Goal: Use online tool/utility

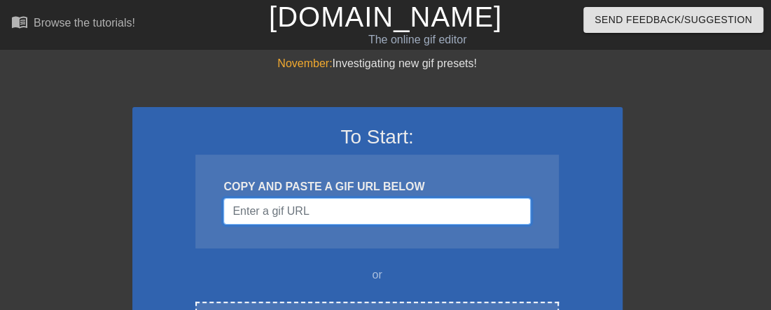
click at [327, 208] on input "Username" at bounding box center [377, 211] width 307 height 27
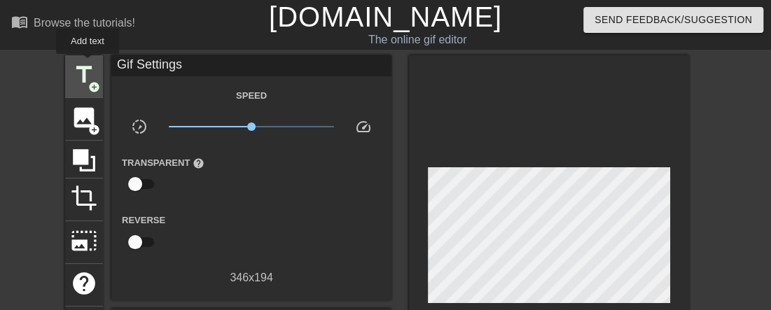
click at [88, 64] on span "title" at bounding box center [84, 75] width 27 height 27
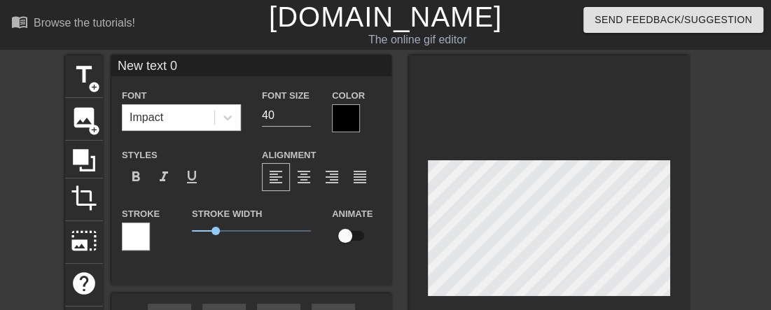
scroll to position [2, 1]
type input "B"
type textarea "B"
type input "Bu"
type textarea "Bu"
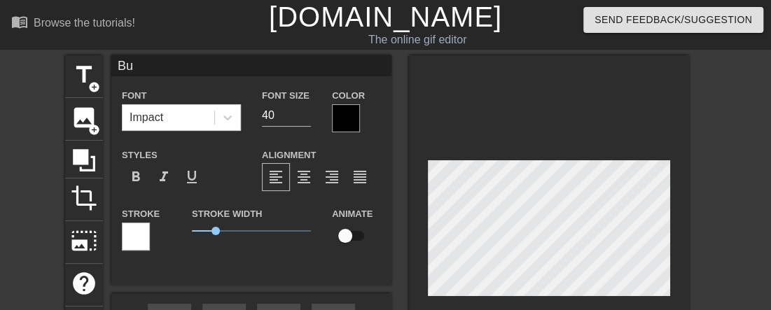
type input "Bul"
type textarea "Bul"
type input "Bull"
type textarea "Bull"
type input "BullN"
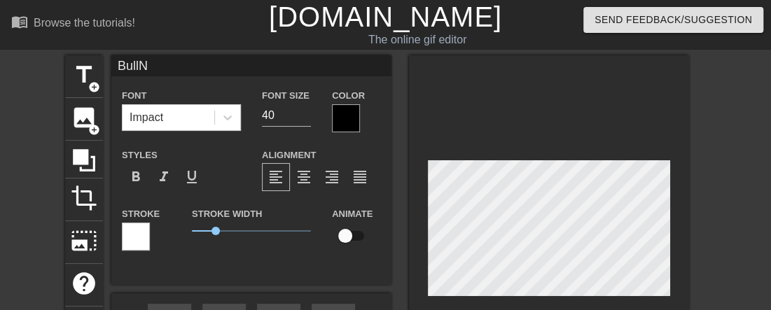
type textarea "BullN"
type input "BullNe"
type textarea "BullNe"
type input "BullNex"
type textarea "BullNex"
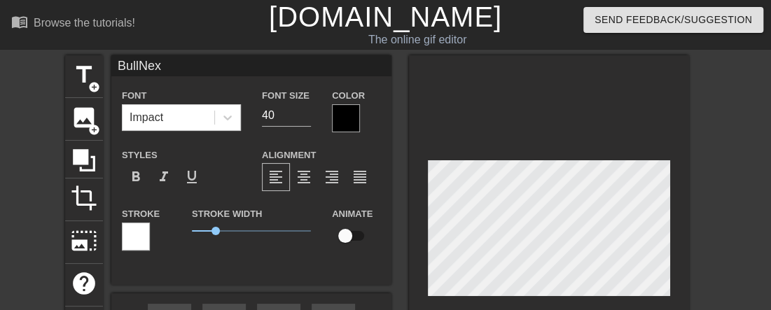
type input "BullNext"
type textarea "BullNext"
type input "BullNextD"
type textarea "BullNextD"
type input "BullNextDo"
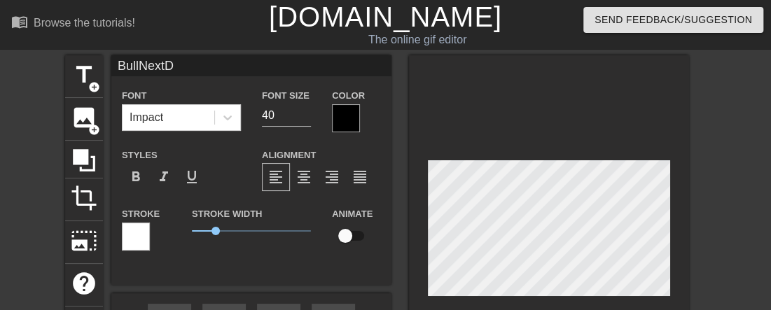
type textarea "BullNextDo"
type input "BullNextDoo"
type textarea "BullNextDoo"
type input "BullNextDoor"
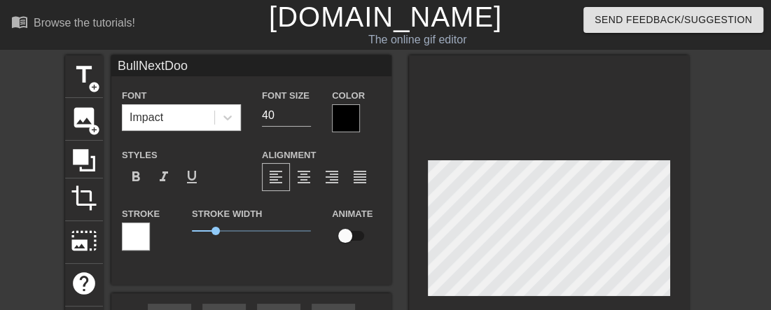
type textarea "BullNextDoor"
click at [345, 128] on div at bounding box center [346, 118] width 28 height 28
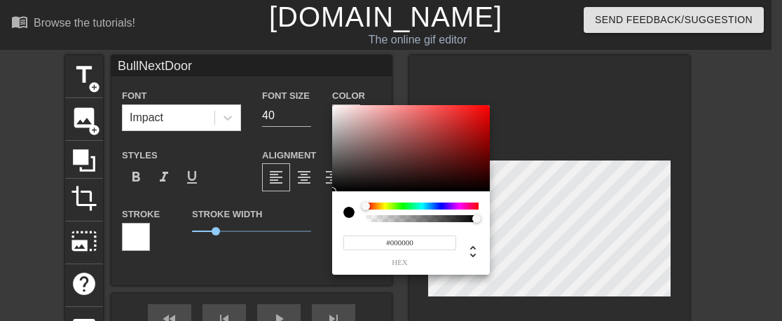
type input "#C40404"
click at [486, 125] on div at bounding box center [411, 148] width 158 height 87
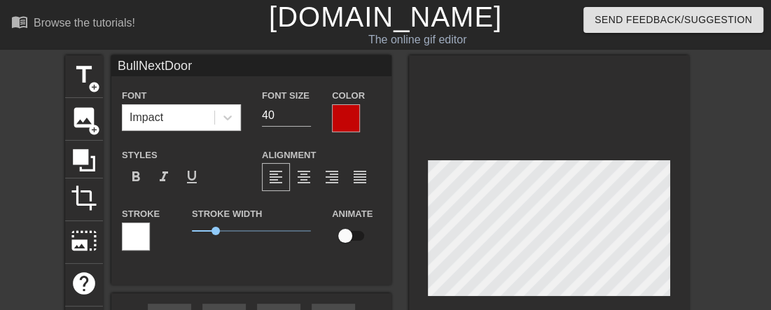
drag, startPoint x: 144, startPoint y: 238, endPoint x: 500, endPoint y: 304, distance: 362.1
click at [495, 296] on div at bounding box center [549, 231] width 280 height 352
click at [139, 236] on div at bounding box center [136, 237] width 28 height 28
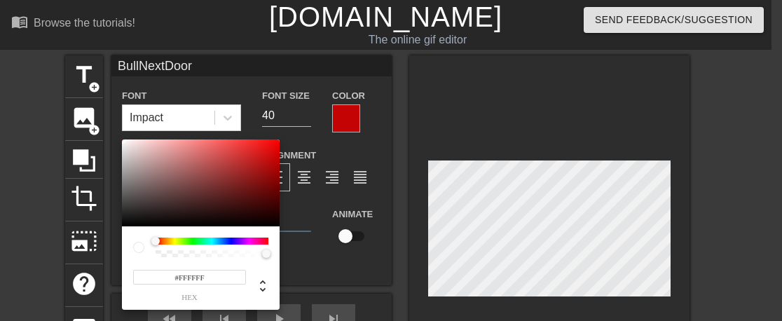
type input "#100707"
click at [214, 221] on div at bounding box center [201, 182] width 158 height 87
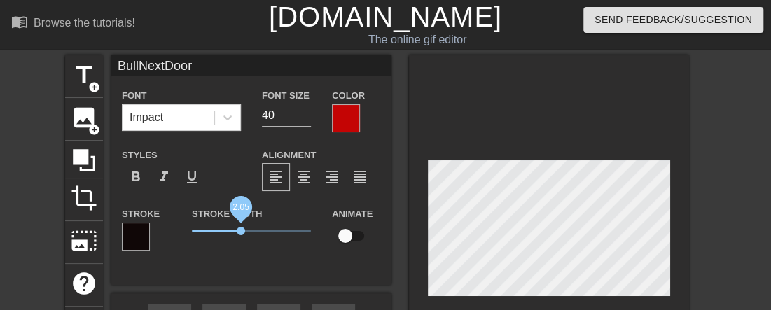
drag, startPoint x: 219, startPoint y: 230, endPoint x: 241, endPoint y: 229, distance: 22.4
click at [241, 229] on span "2.05" at bounding box center [241, 231] width 8 height 8
click at [164, 177] on span "format_italic" at bounding box center [164, 177] width 17 height 17
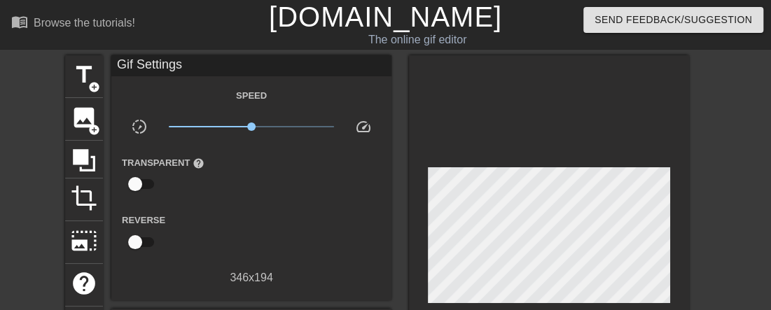
click at [407, 249] on div "title add_circle image add_circle crop photo_size_select_large help keyboard Gi…" at bounding box center [377, 239] width 624 height 368
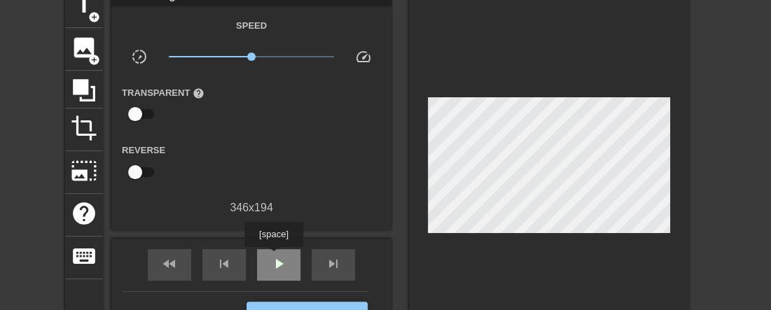
click at [273, 257] on span "play_arrow" at bounding box center [278, 264] width 17 height 17
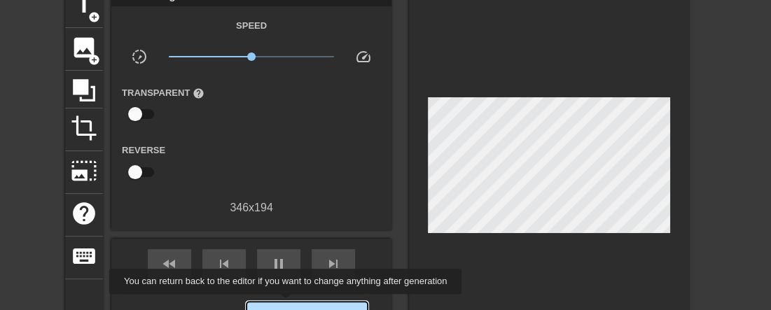
click at [287, 304] on button "Generate Gif double_arrow" at bounding box center [307, 316] width 121 height 28
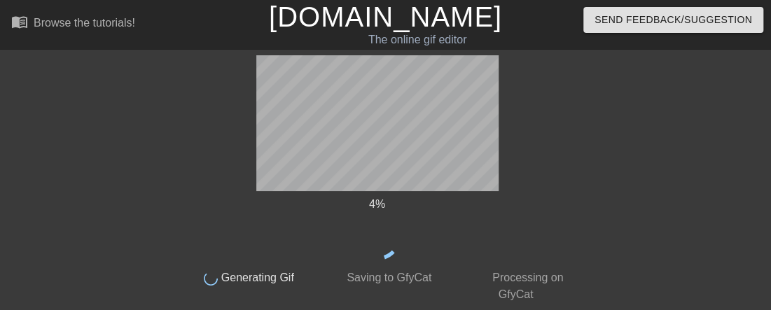
scroll to position [0, 0]
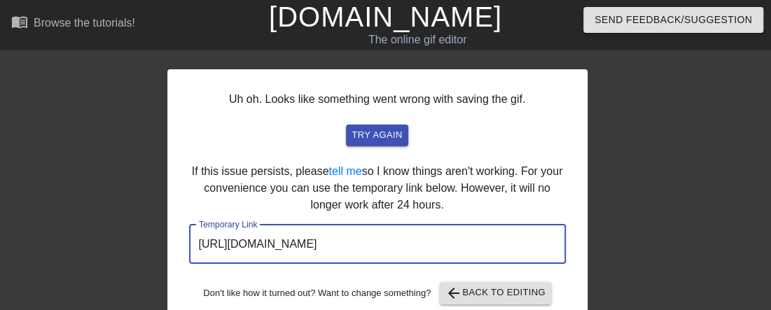
click at [430, 245] on input "[URL][DOMAIN_NAME]" at bounding box center [377, 244] width 377 height 39
